Goal: Navigation & Orientation: Find specific page/section

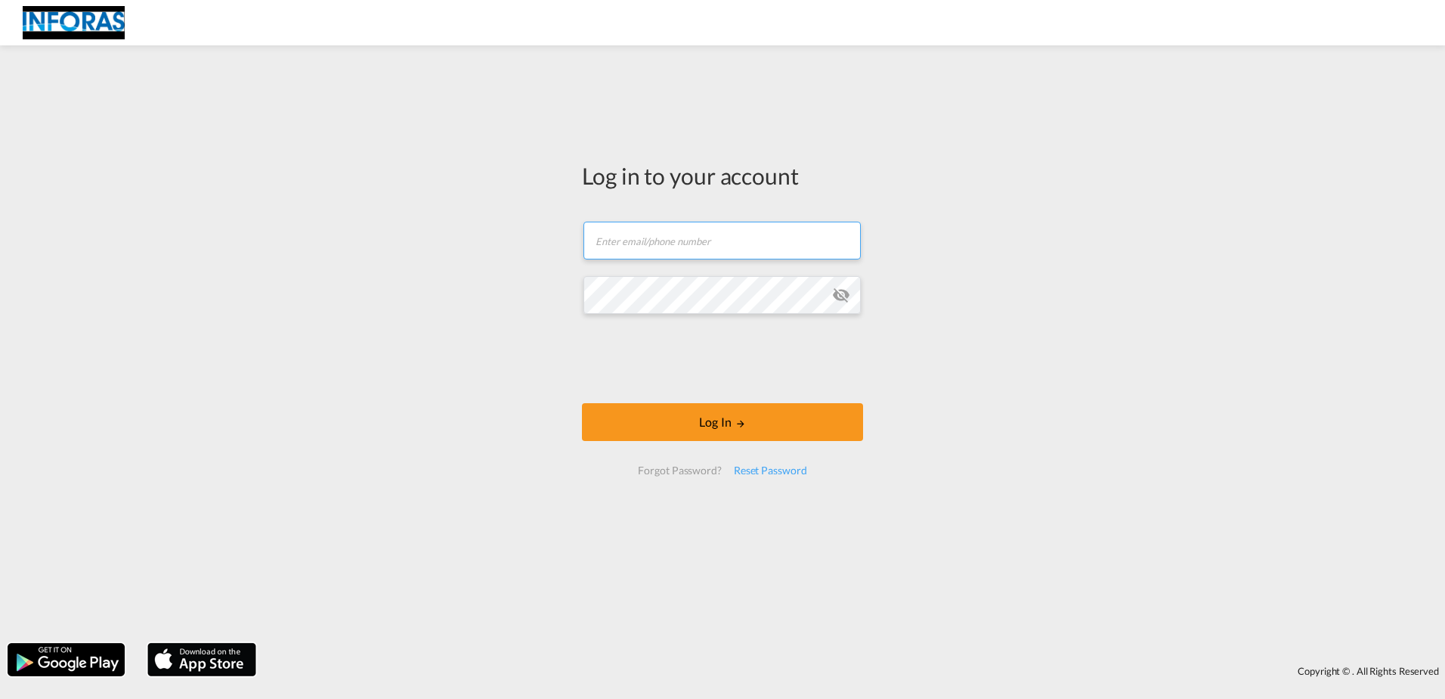
click at [686, 235] on input "text" at bounding box center [722, 241] width 277 height 38
paste input "[EMAIL_ADDRESS][DOMAIN_NAME]"
type input "[EMAIL_ADDRESS][DOMAIN_NAME]"
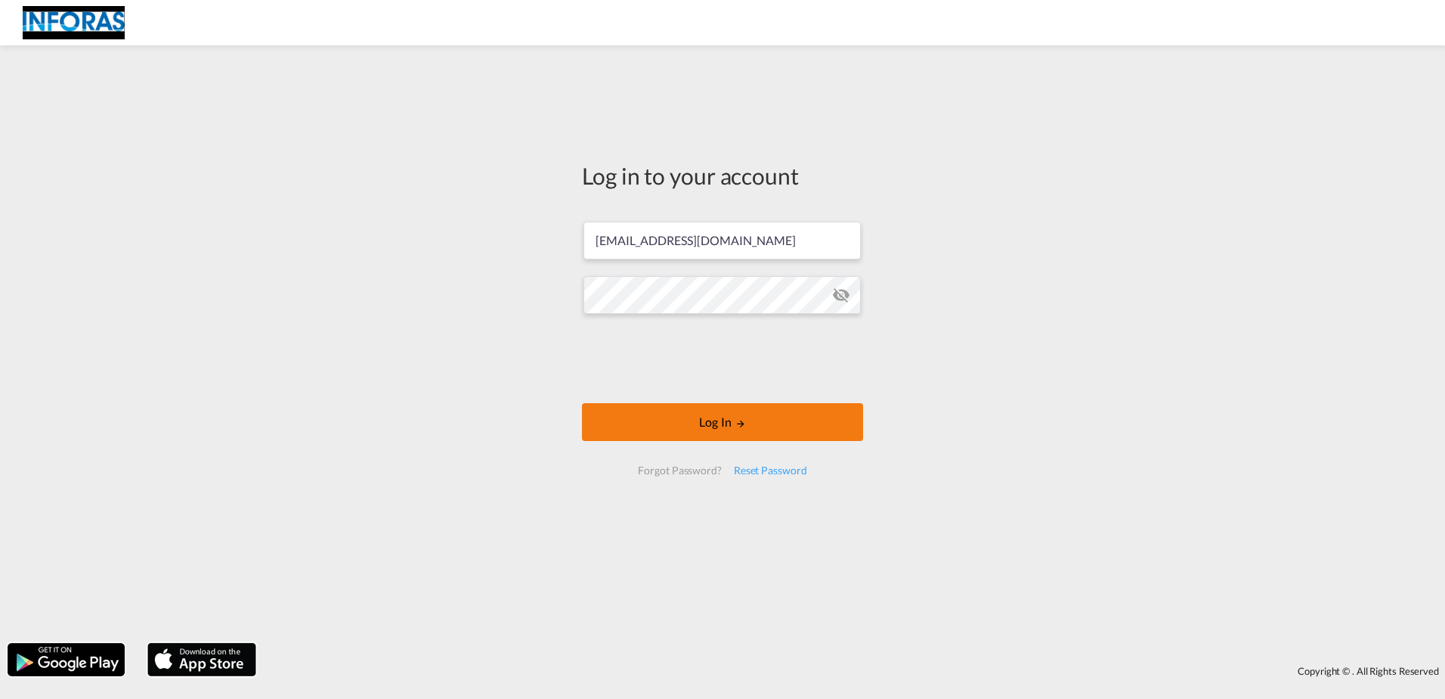
click at [674, 408] on button "Log In" at bounding box center [722, 422] width 281 height 38
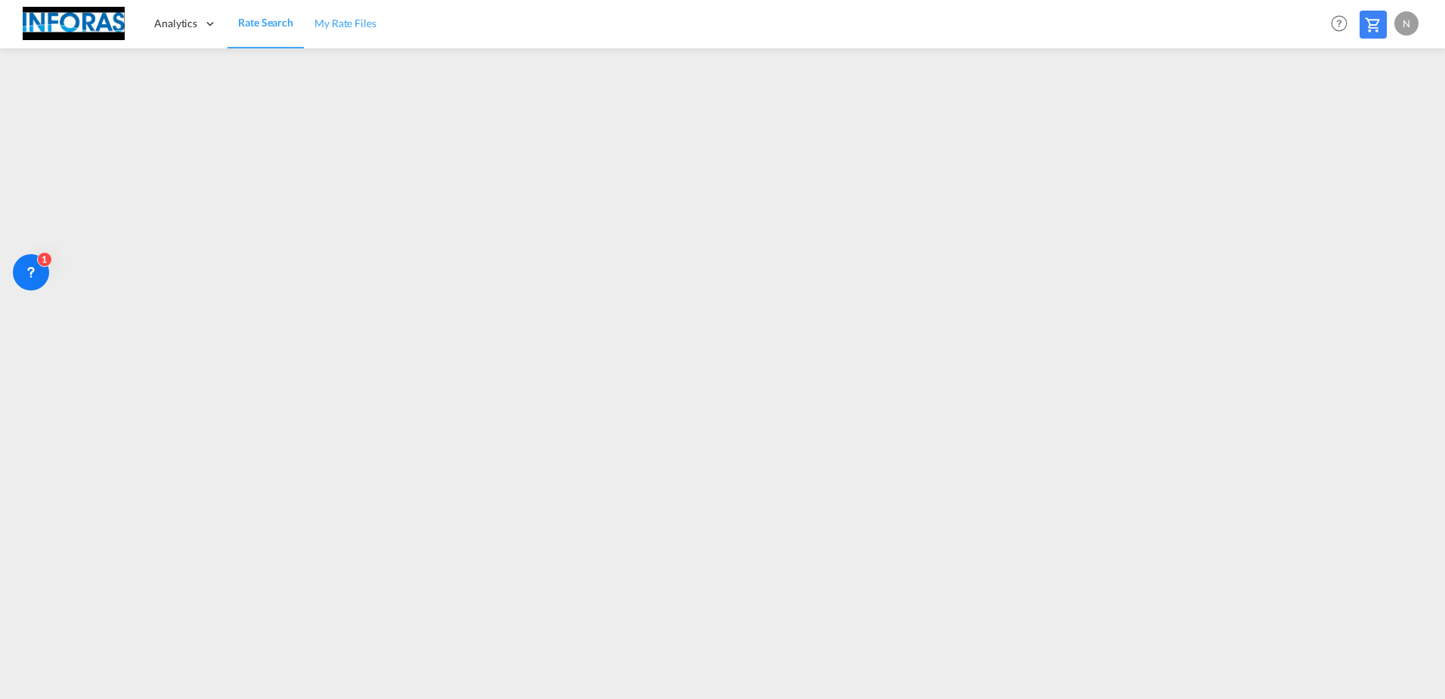
click at [352, 19] on span "My Rate Files" at bounding box center [346, 23] width 62 height 13
